Goal: Check status: Check status

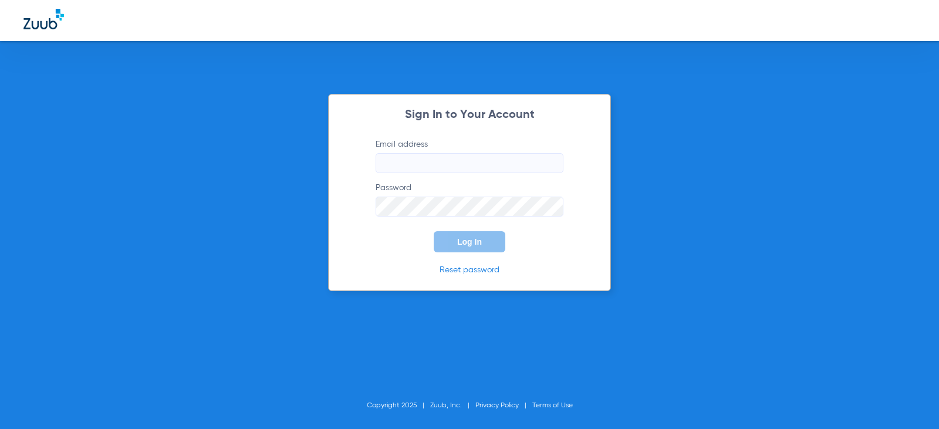
click at [439, 162] on input "Email address" at bounding box center [470, 163] width 188 height 20
type input "[EMAIL_ADDRESS][DOMAIN_NAME]"
click at [434, 231] on button "Log In" at bounding box center [470, 241] width 72 height 21
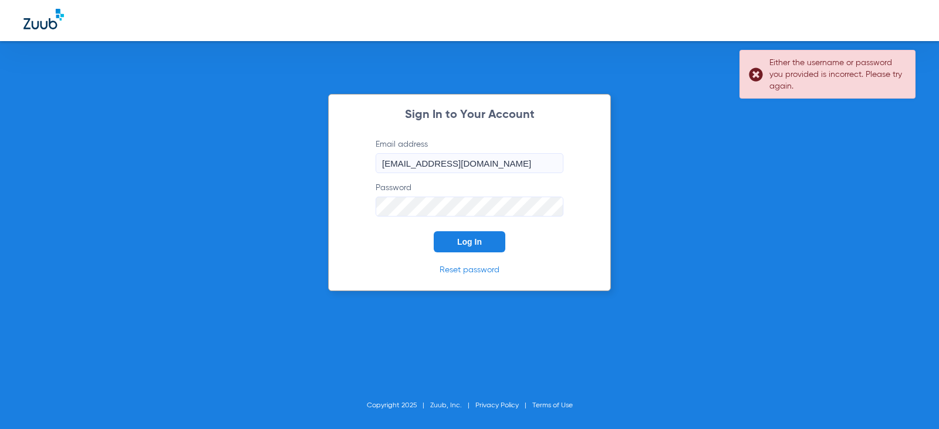
click at [434, 231] on button "Log In" at bounding box center [470, 241] width 72 height 21
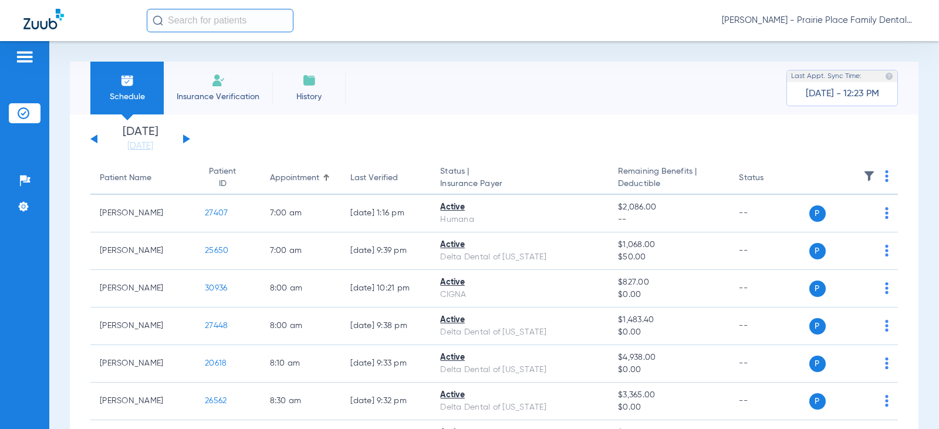
click at [182, 140] on div "[DATE] [DATE] [DATE] [DATE] [DATE] [DATE] [DATE] [DATE] [DATE] [DATE] [DATE] [D…" at bounding box center [140, 139] width 100 height 26
click at [185, 139] on button at bounding box center [186, 138] width 7 height 9
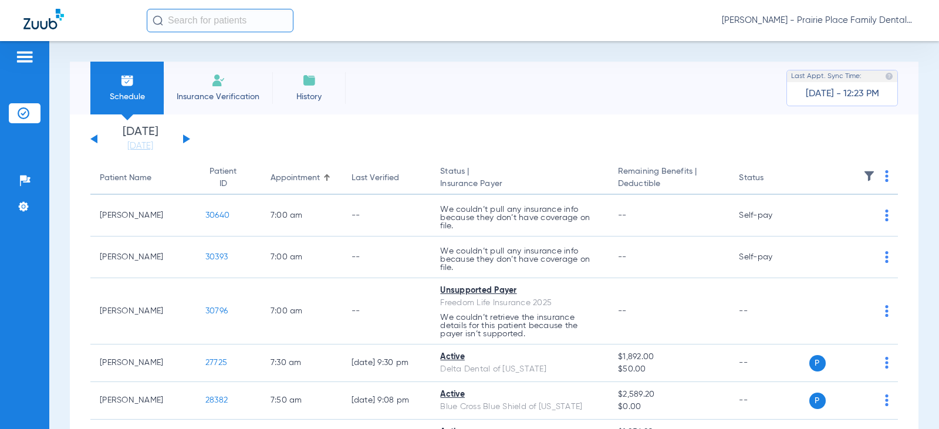
click at [185, 139] on button at bounding box center [186, 138] width 7 height 9
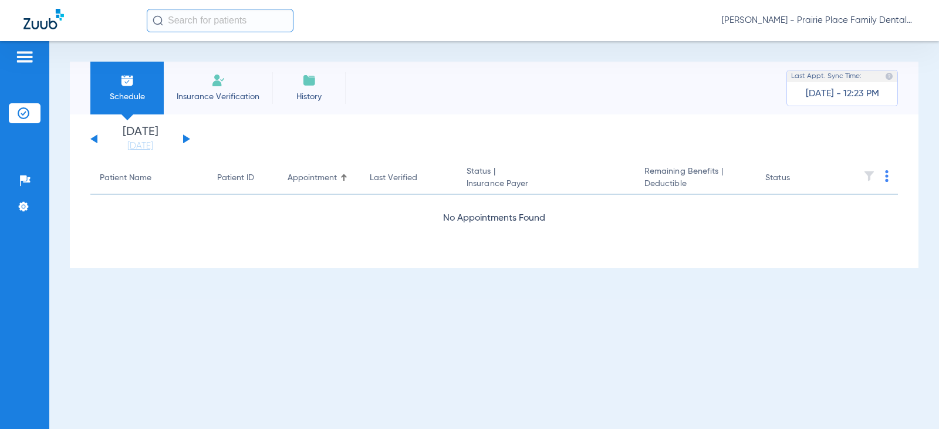
click at [185, 139] on button at bounding box center [186, 138] width 7 height 9
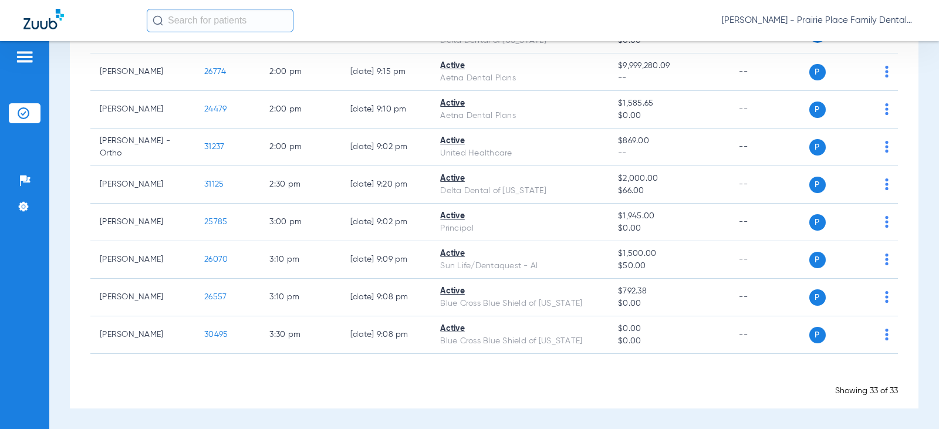
scroll to position [1192, 0]
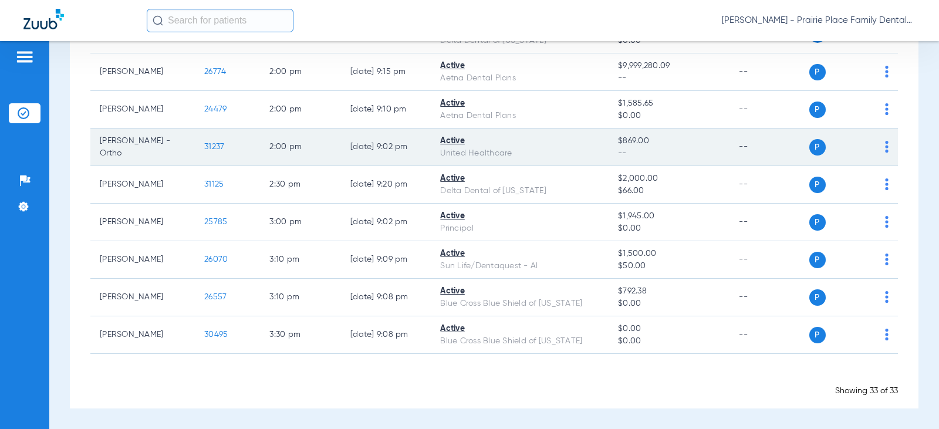
click at [205, 143] on span "31237" at bounding box center [214, 147] width 20 height 8
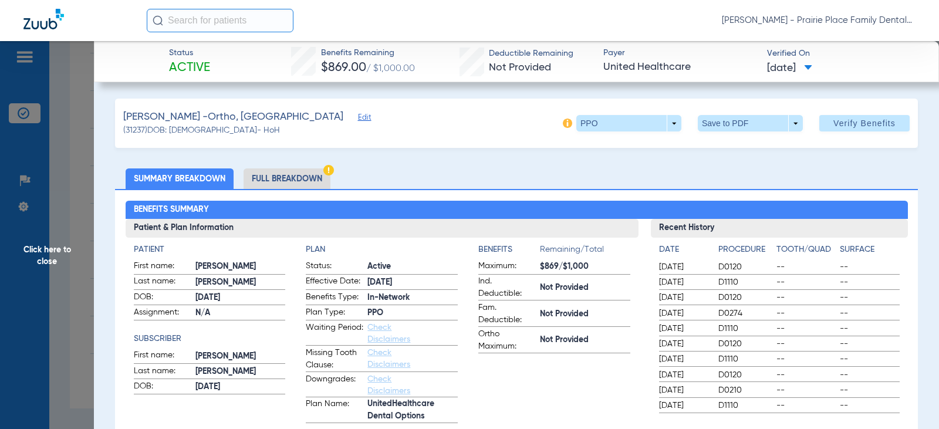
click at [301, 180] on li "Full Breakdown" at bounding box center [287, 179] width 87 height 21
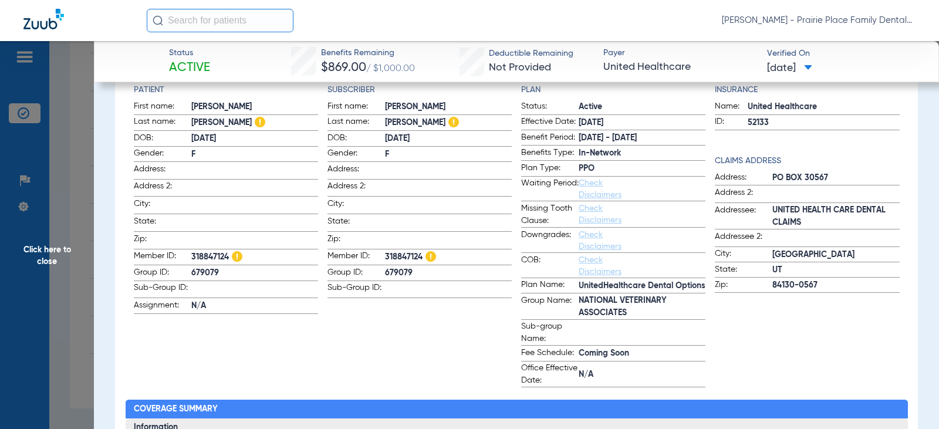
scroll to position [176, 0]
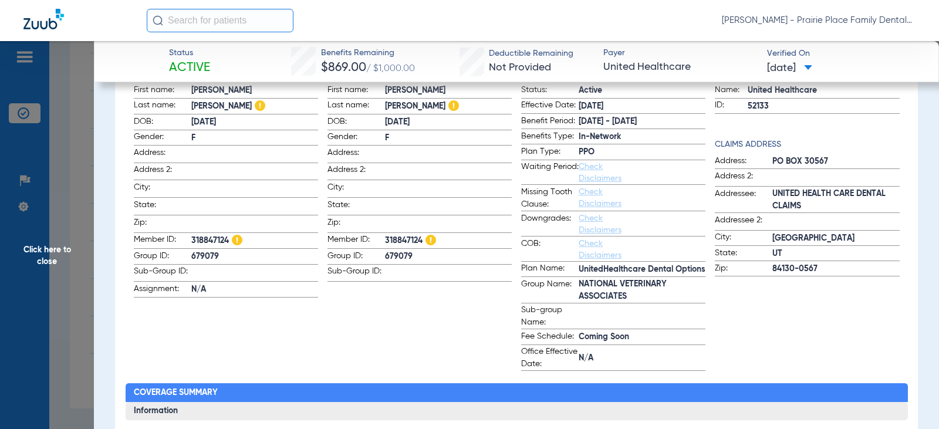
click at [46, 247] on span "Click here to close" at bounding box center [47, 255] width 94 height 429
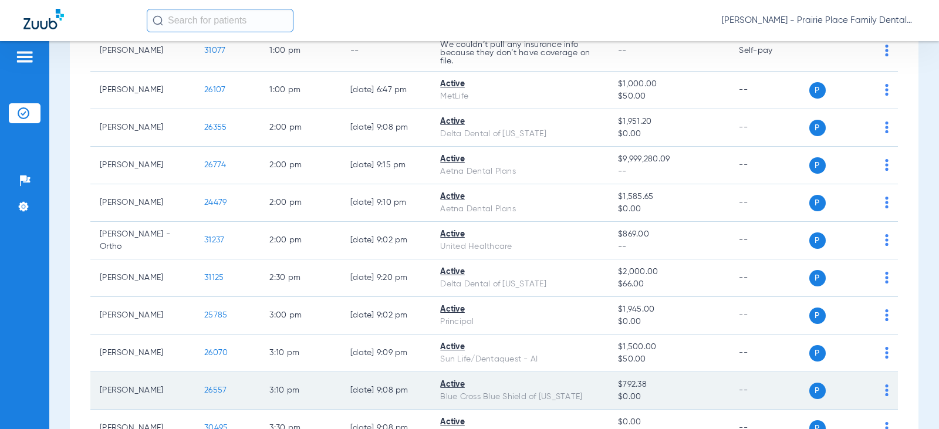
scroll to position [1016, 0]
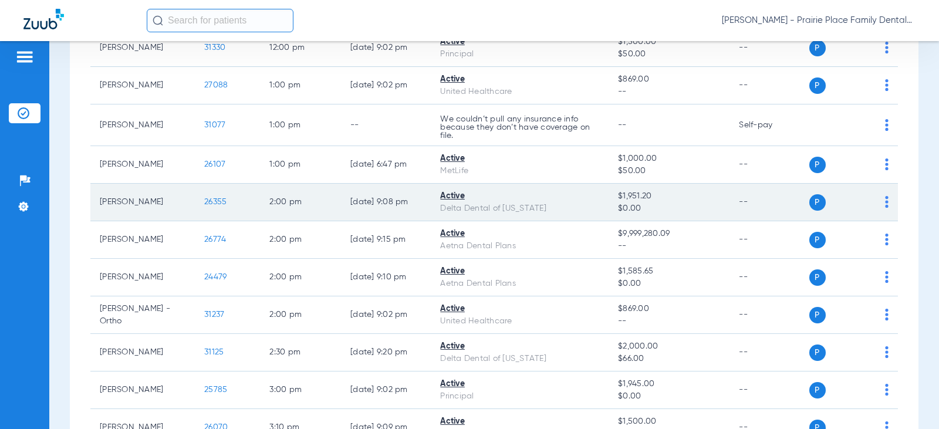
click at [212, 206] on span "26355" at bounding box center [215, 202] width 22 height 8
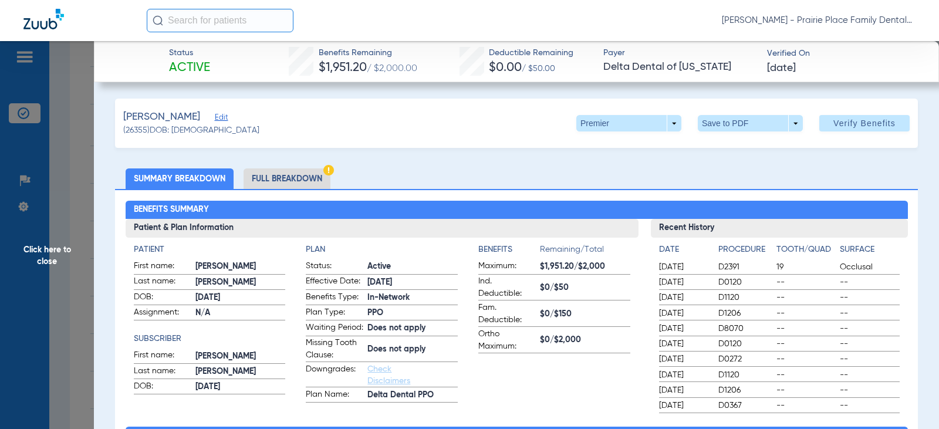
click at [300, 178] on li "Full Breakdown" at bounding box center [287, 179] width 87 height 21
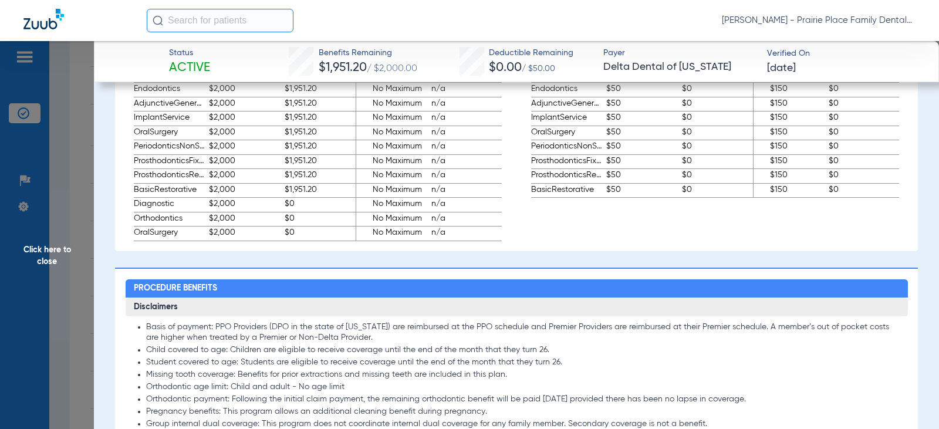
scroll to position [881, 0]
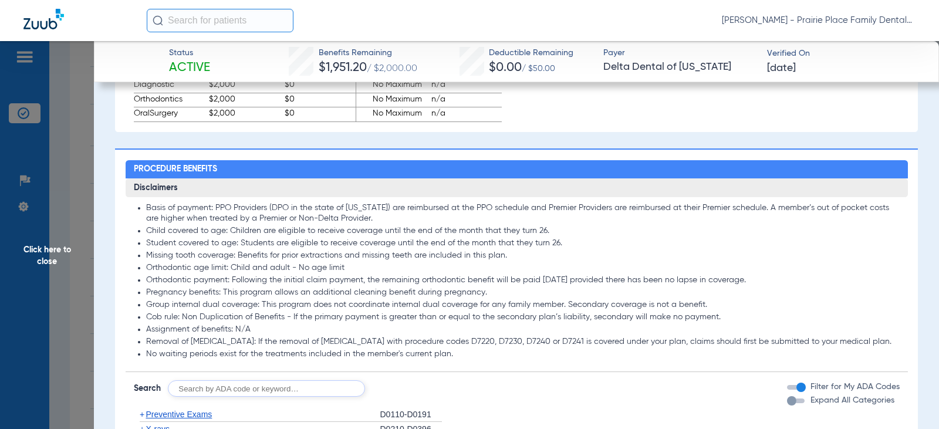
click at [794, 407] on div "Expand All Categories" at bounding box center [840, 401] width 107 height 12
click at [787, 406] on div "button" at bounding box center [791, 400] width 9 height 9
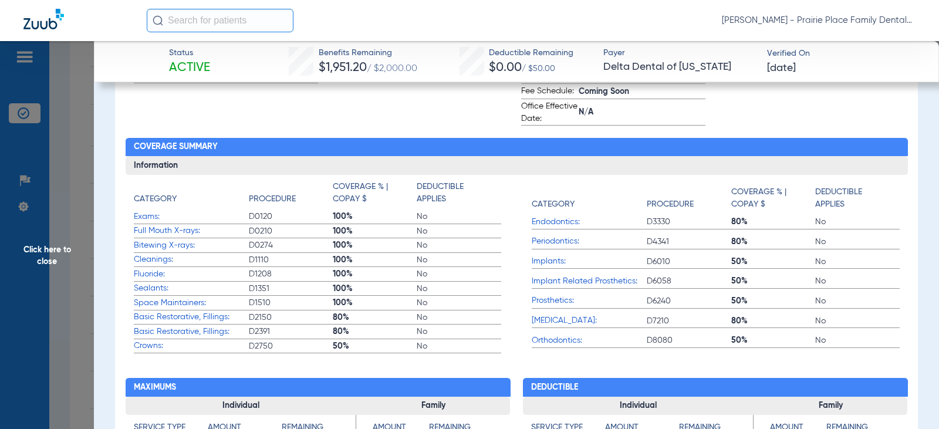
scroll to position [411, 0]
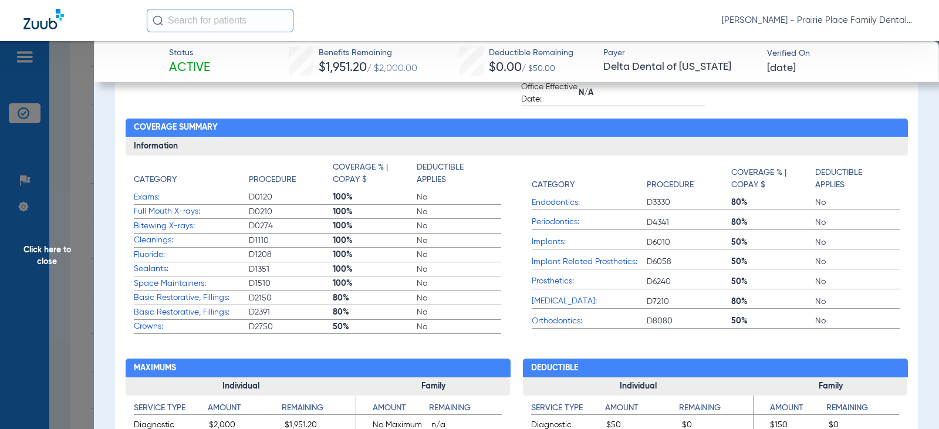
click at [60, 255] on span "Click here to close" at bounding box center [47, 255] width 94 height 429
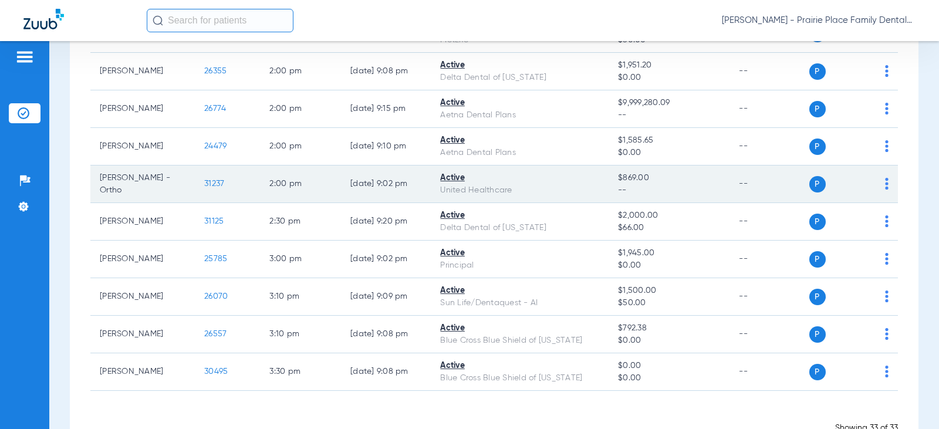
scroll to position [1192, 0]
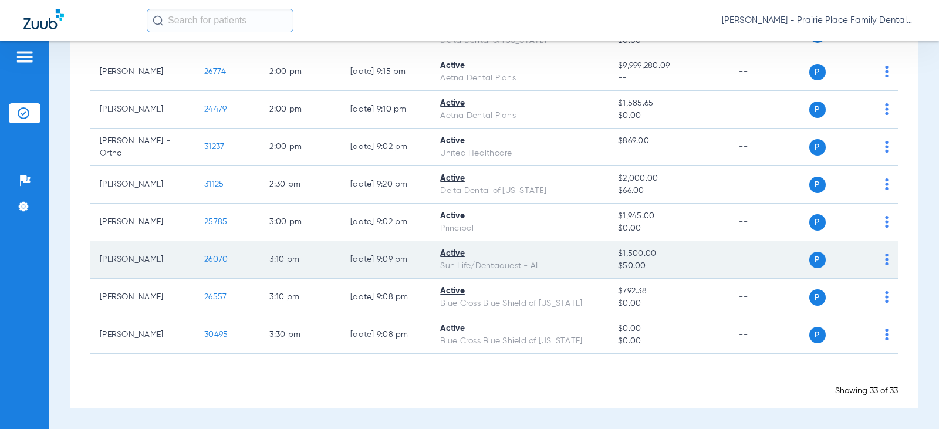
click at [211, 258] on span "26070" at bounding box center [215, 259] width 23 height 8
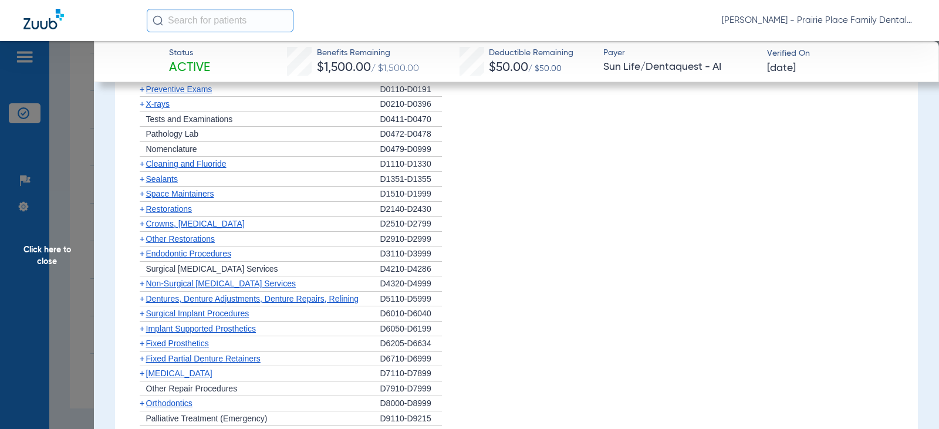
scroll to position [528, 0]
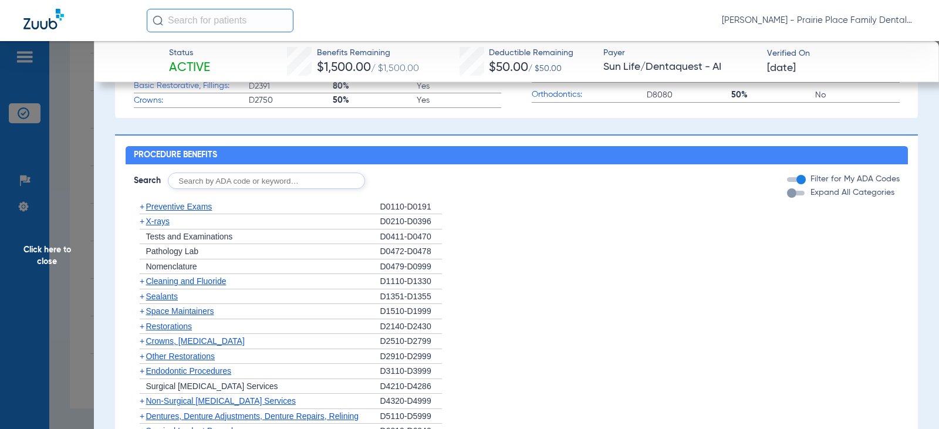
click at [791, 196] on div "button" at bounding box center [796, 193] width 18 height 5
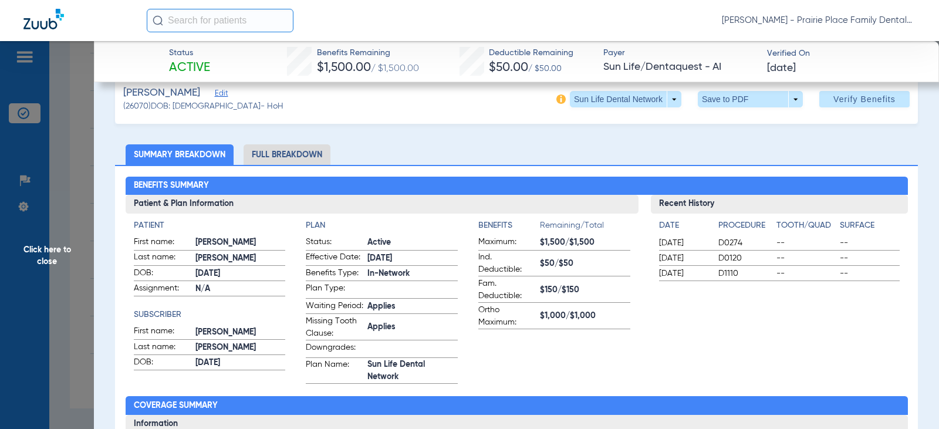
scroll to position [0, 0]
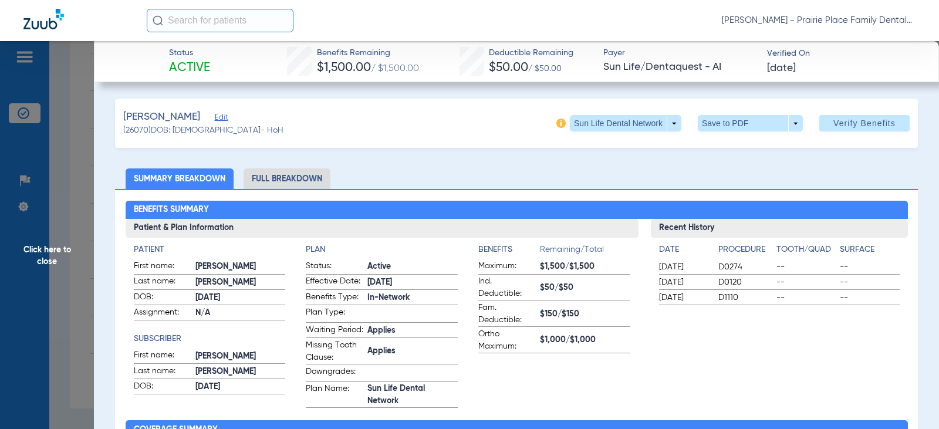
click at [298, 169] on li "Full Breakdown" at bounding box center [287, 179] width 87 height 21
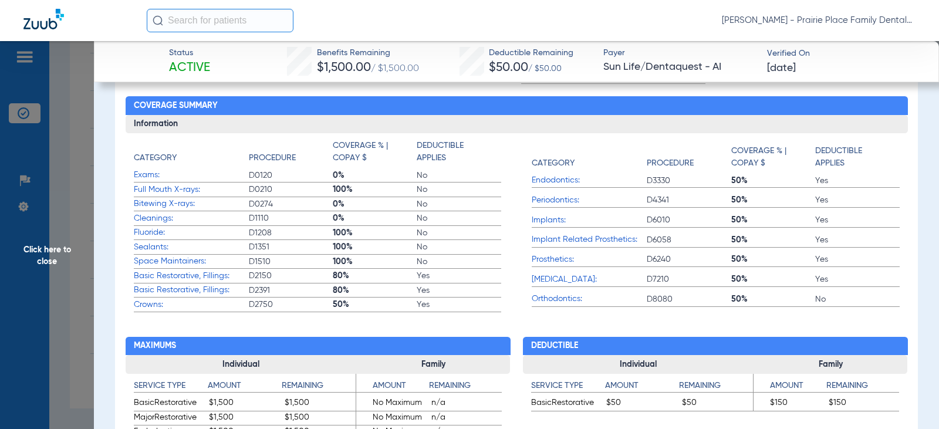
scroll to position [411, 0]
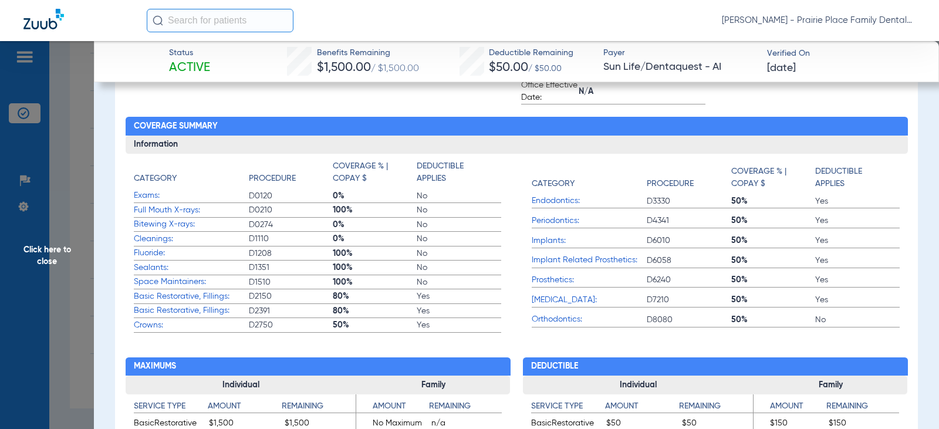
click at [48, 248] on span "Click here to close" at bounding box center [47, 255] width 94 height 429
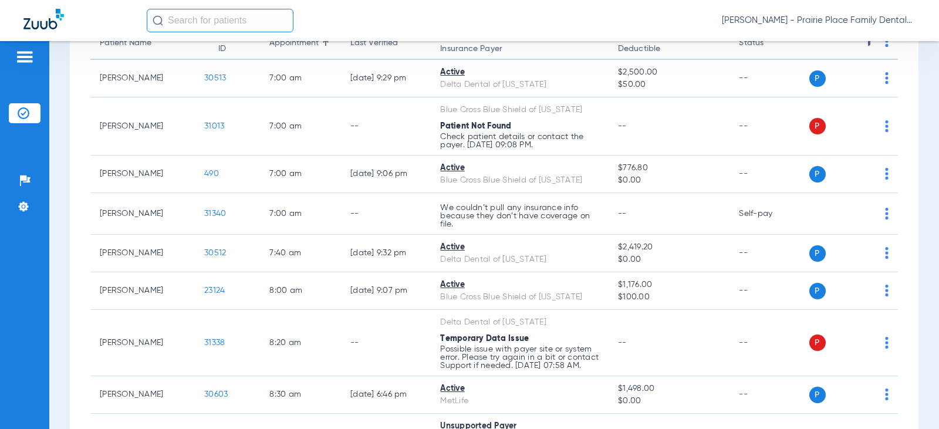
scroll to position [0, 0]
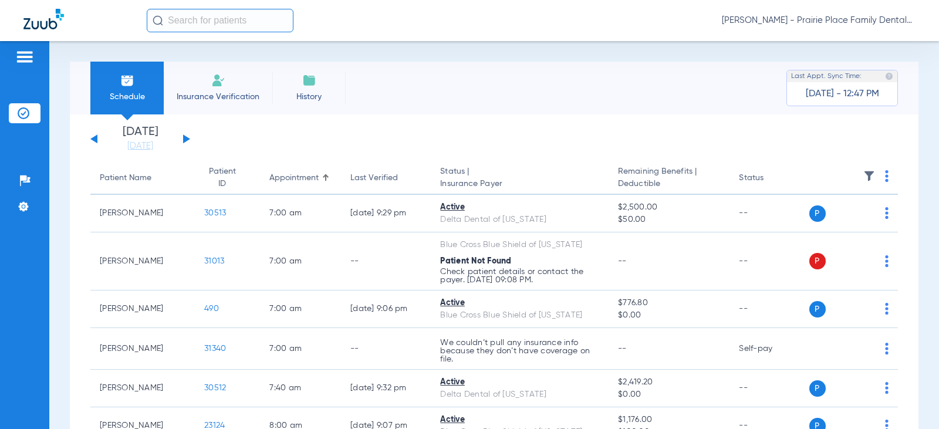
click at [187, 144] on div "[DATE] [DATE] [DATE] [DATE] [DATE] [DATE] [DATE] [DATE] [DATE] [DATE] [DATE] [D…" at bounding box center [140, 139] width 100 height 26
click at [188, 138] on button at bounding box center [186, 138] width 7 height 9
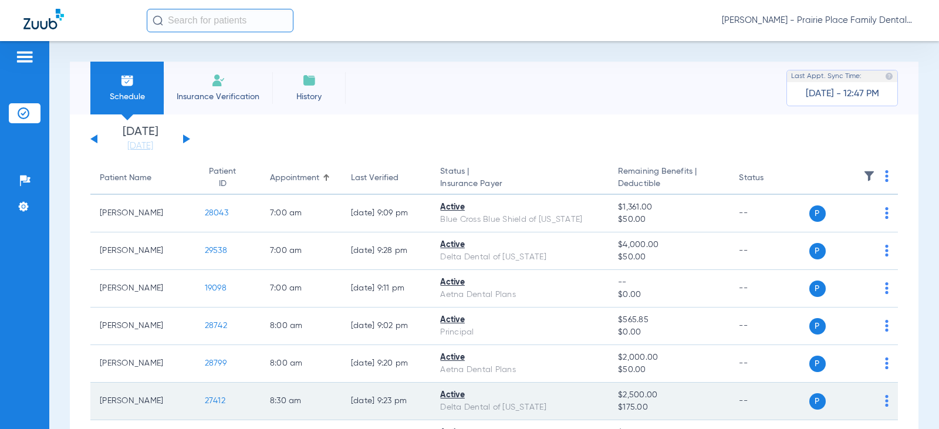
click at [211, 400] on span "27412" at bounding box center [215, 401] width 21 height 8
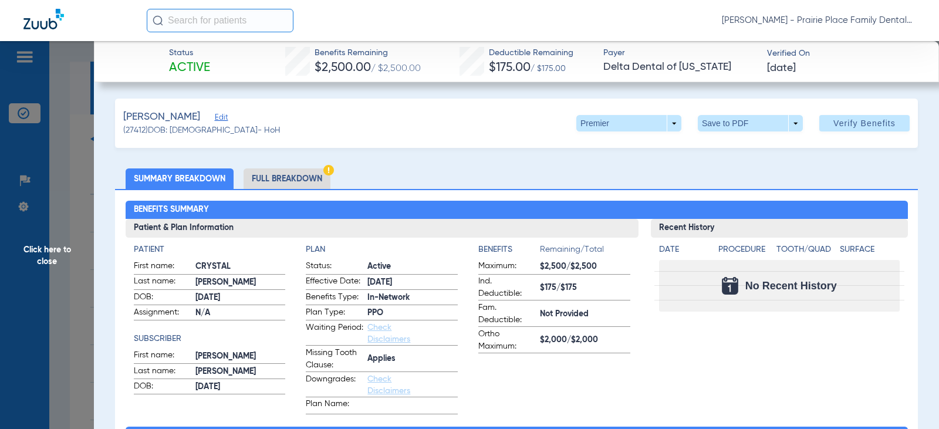
click at [283, 177] on li "Full Breakdown" at bounding box center [287, 179] width 87 height 21
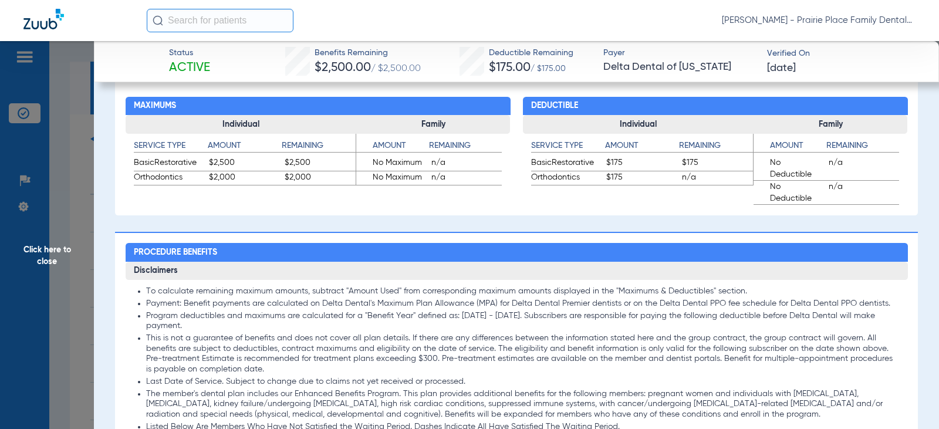
scroll to position [705, 0]
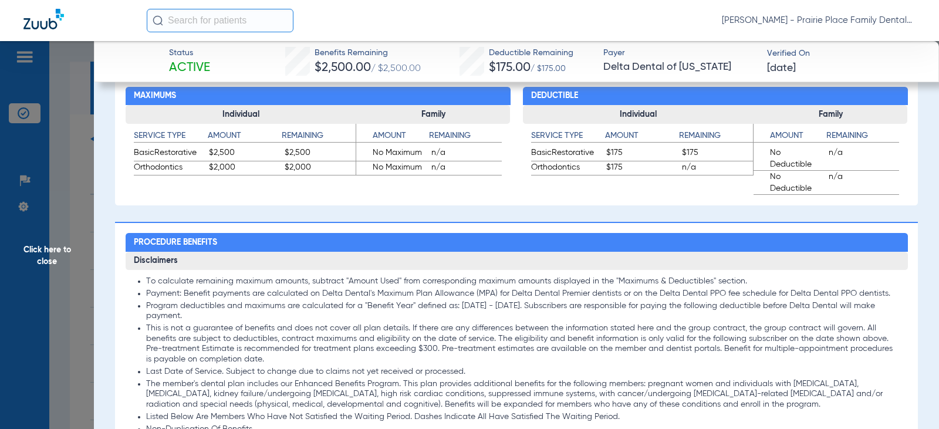
click at [39, 254] on span "Click here to close" at bounding box center [47, 255] width 94 height 429
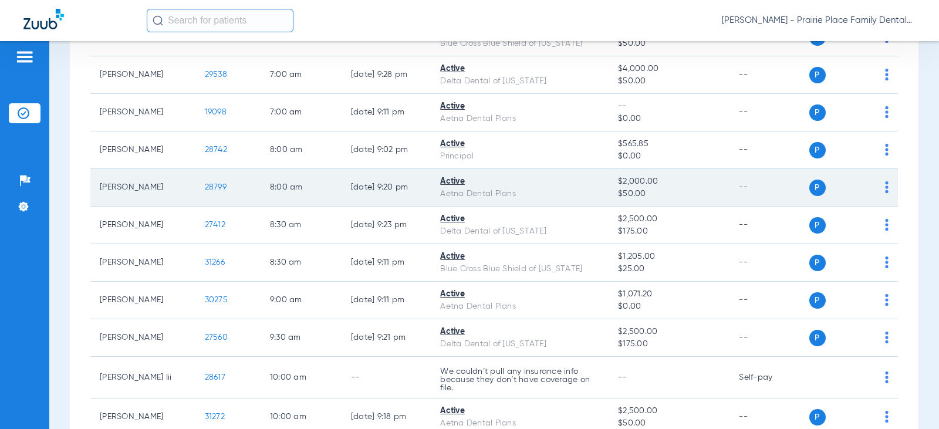
scroll to position [235, 0]
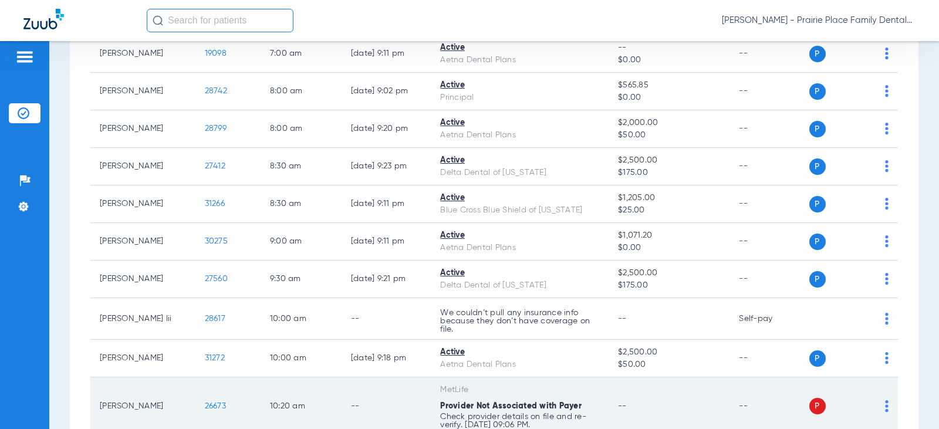
click at [213, 404] on span "26673" at bounding box center [215, 406] width 21 height 8
